Goal: Book appointment/travel/reservation

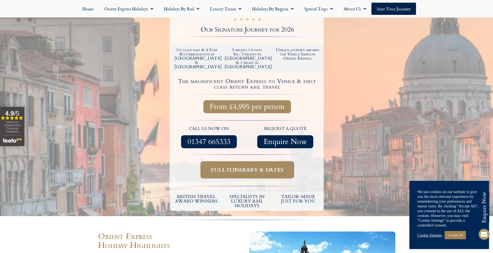
scroll to position [159, 0]
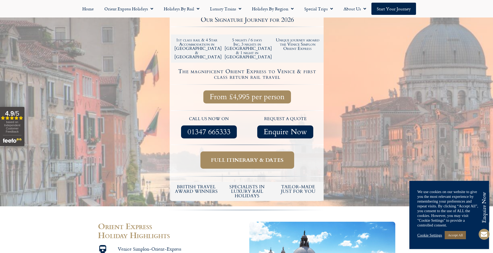
click at [462, 233] on link "Accept All" at bounding box center [455, 235] width 21 height 8
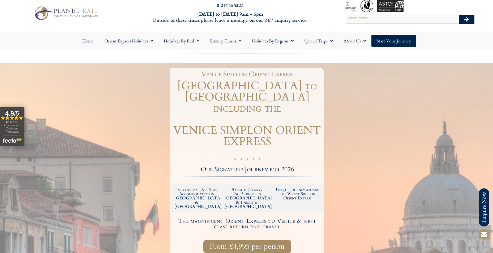
scroll to position [0, 0]
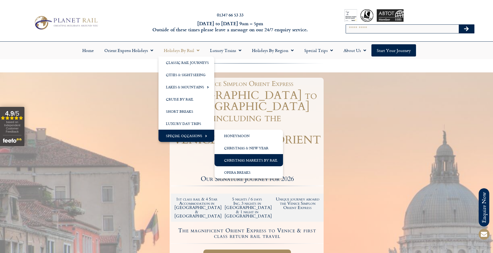
click at [256, 159] on link "Christmas Markets by Rail" at bounding box center [249, 160] width 68 height 12
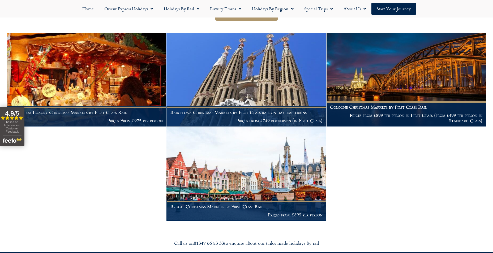
scroll to position [27, 0]
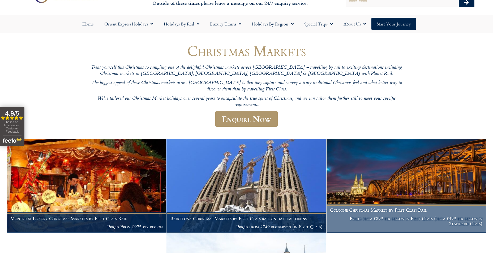
click at [396, 209] on h1 "Cologne Christmas Markets by First Class Rail" at bounding box center [406, 210] width 152 height 5
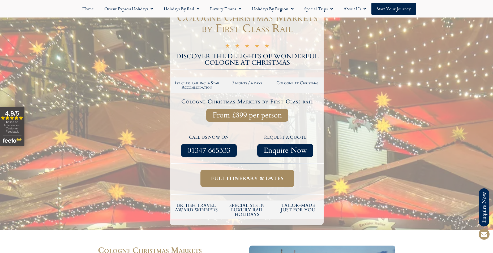
scroll to position [80, 0]
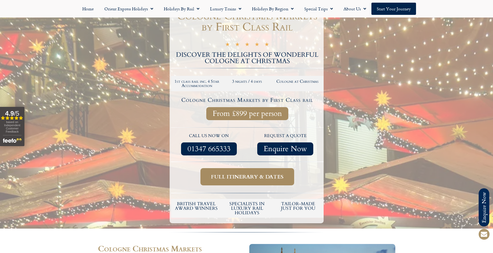
click at [265, 178] on span "Full itinerary & dates" at bounding box center [247, 177] width 72 height 7
click at [264, 178] on span "Full itinerary & dates" at bounding box center [247, 177] width 72 height 7
